Goal: Information Seeking & Learning: Learn about a topic

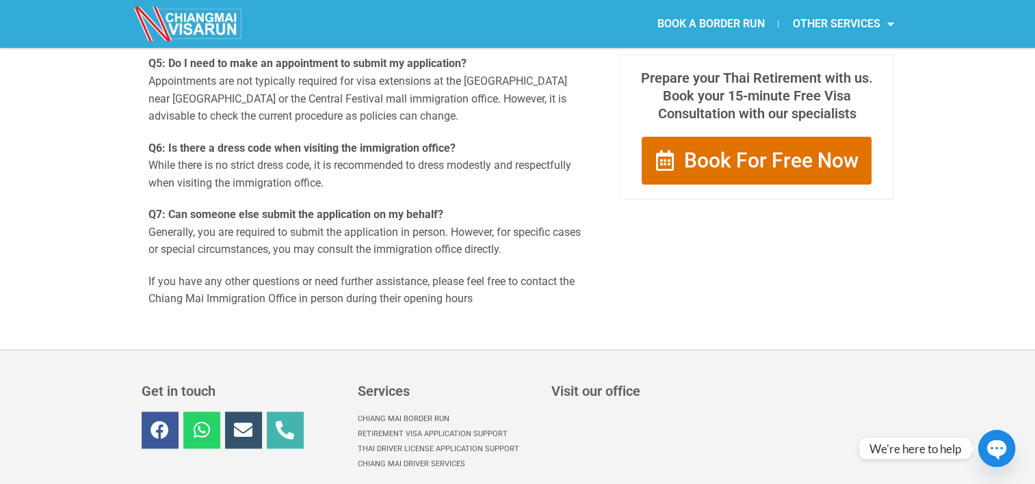
scroll to position [1778, 0]
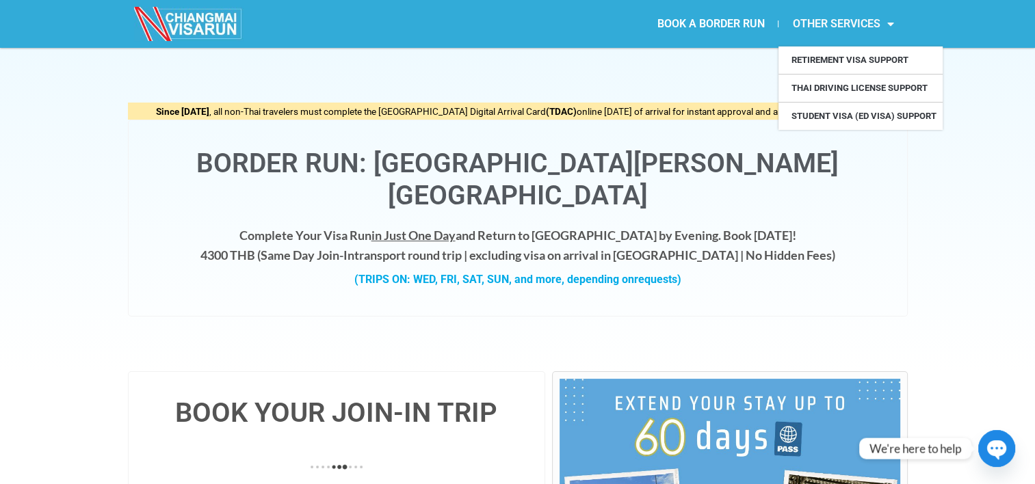
click at [892, 24] on span "Menu" at bounding box center [887, 24] width 14 height 25
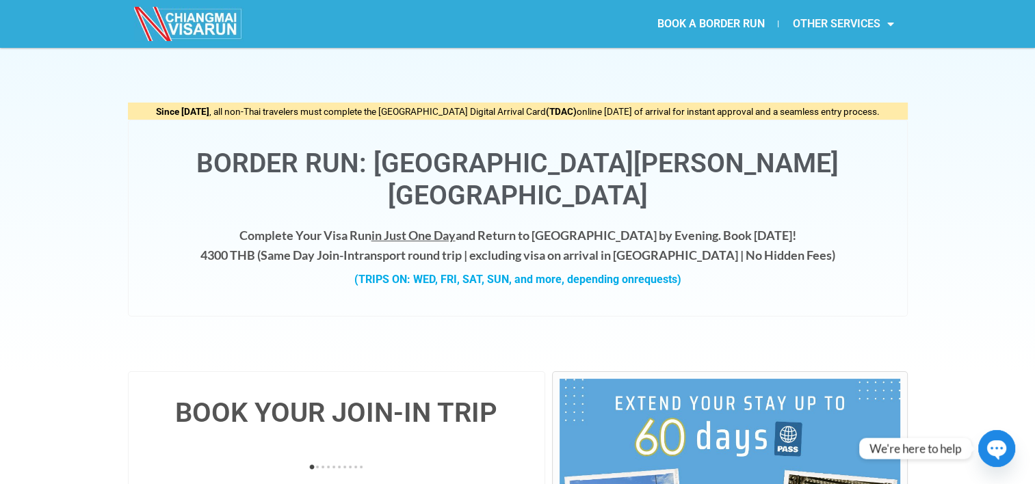
click at [859, 25] on link "OTHER SERVICES" at bounding box center [842, 23] width 129 height 31
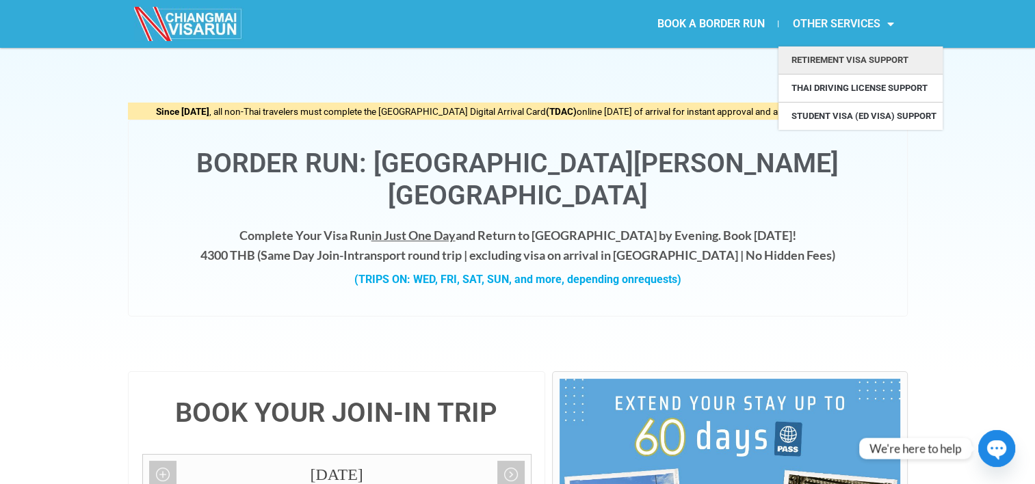
click at [830, 57] on link "Retirement Visa Support" at bounding box center [860, 60] width 164 height 27
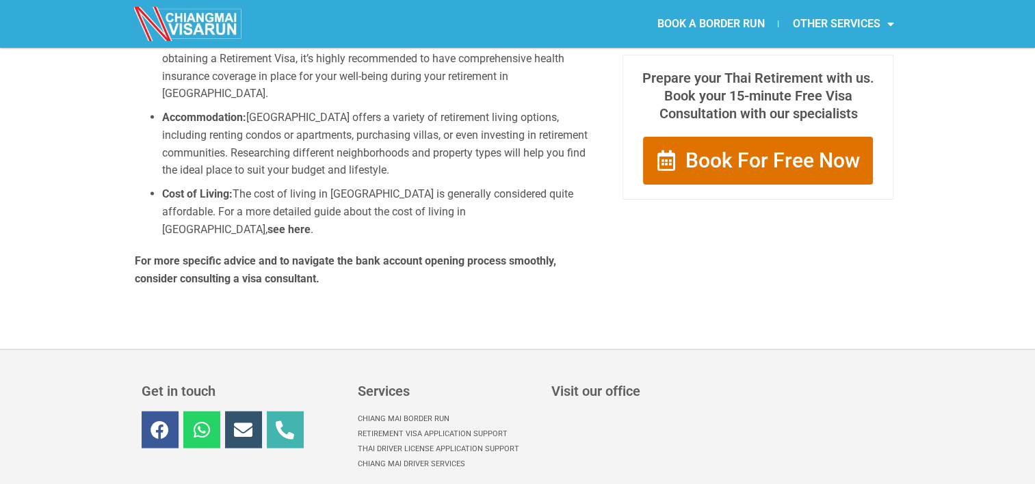
scroll to position [2736, 0]
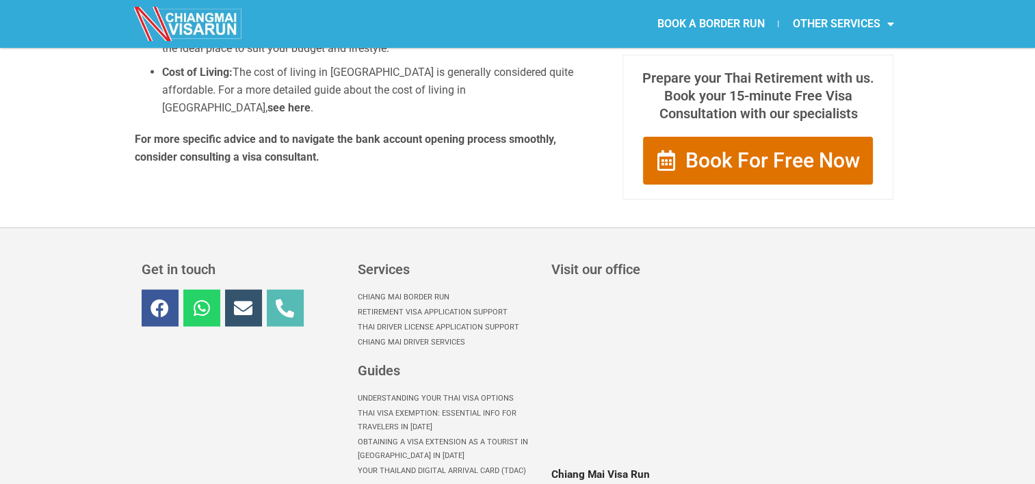
click at [293, 299] on icon at bounding box center [285, 308] width 18 height 18
click at [198, 299] on icon at bounding box center [201, 308] width 18 height 18
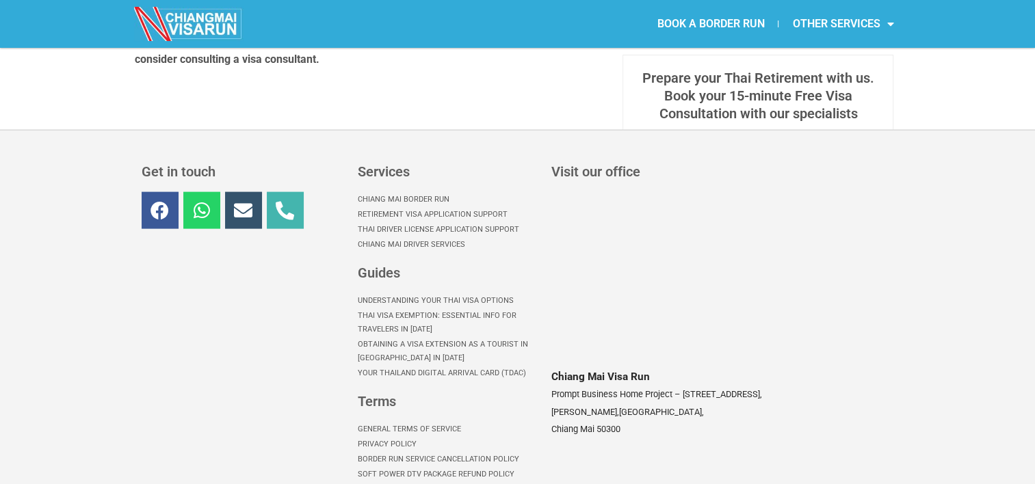
scroll to position [2835, 0]
